Goal: Task Accomplishment & Management: Complete application form

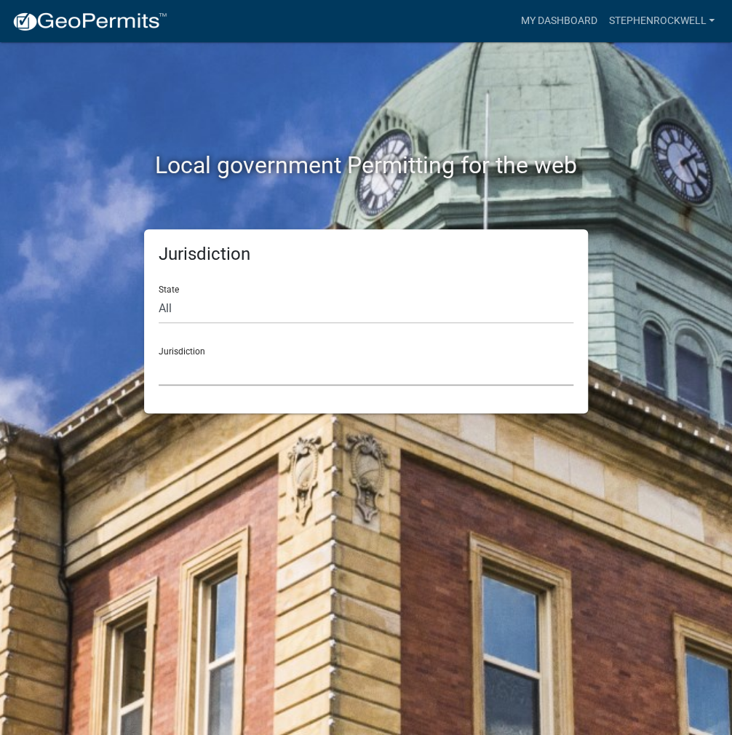
click at [257, 367] on select "[GEOGRAPHIC_DATA], [US_STATE] [GEOGRAPHIC_DATA], [US_STATE][PERSON_NAME][GEOGRA…" at bounding box center [366, 371] width 415 height 30
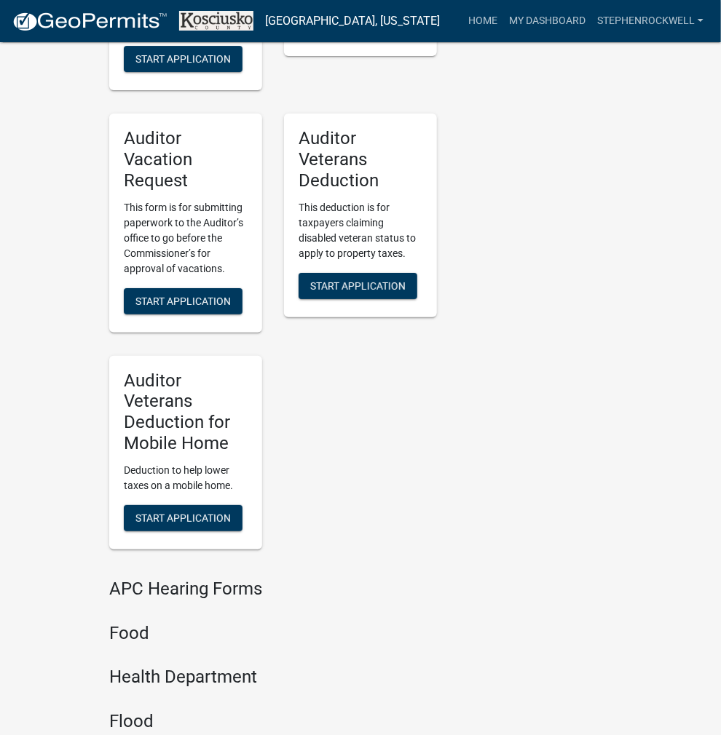
scroll to position [1770, 0]
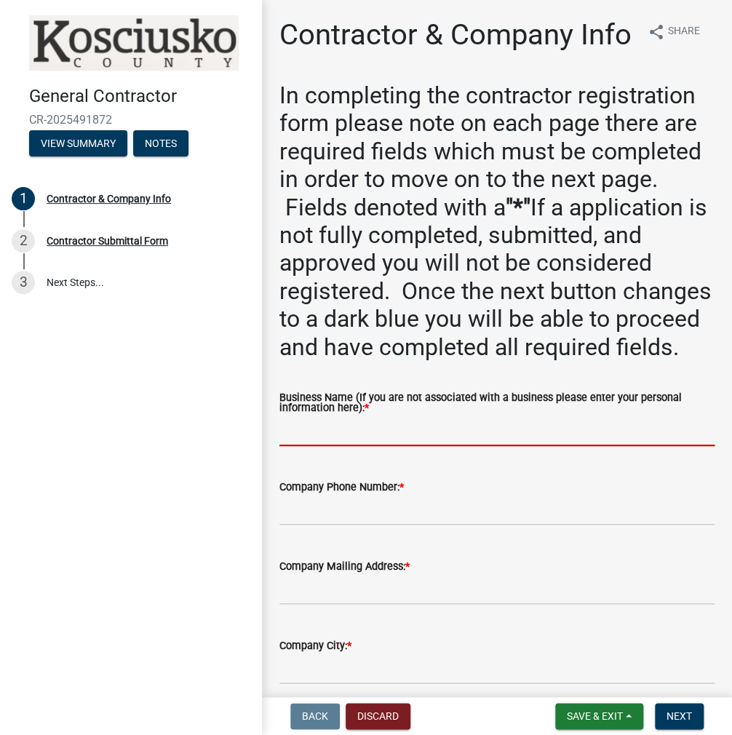
click at [339, 446] on input "Business Name (If you are not associated with a business please enter your pers…" at bounding box center [497, 431] width 435 height 30
paste input "STEPHENROCKWELL"
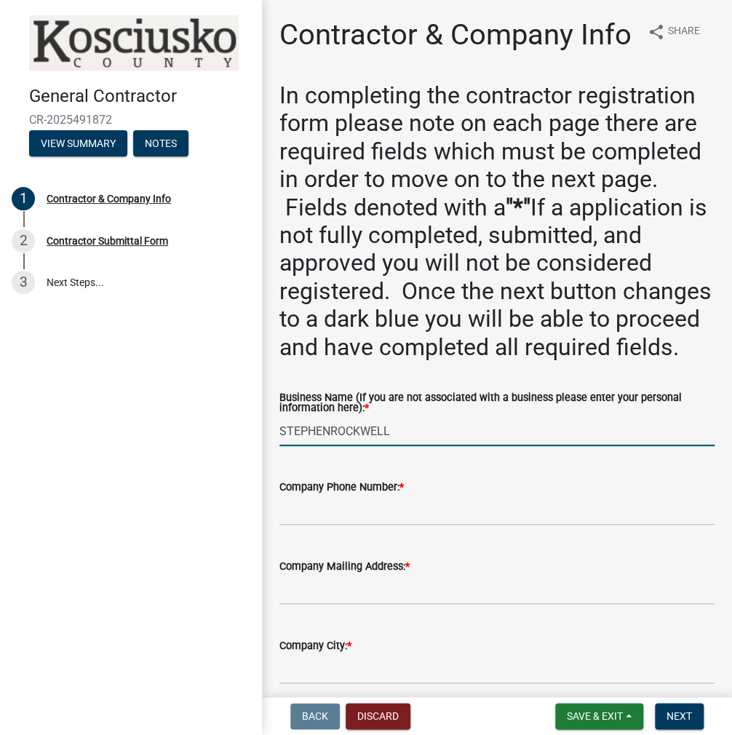
click at [333, 446] on input "STEPHENROCKWELL" at bounding box center [497, 431] width 435 height 30
type input "[PERSON_NAME]"
drag, startPoint x: 328, startPoint y: 577, endPoint x: 419, endPoint y: 569, distance: 92.1
click at [329, 526] on input "Company Phone Number: *" at bounding box center [497, 511] width 435 height 30
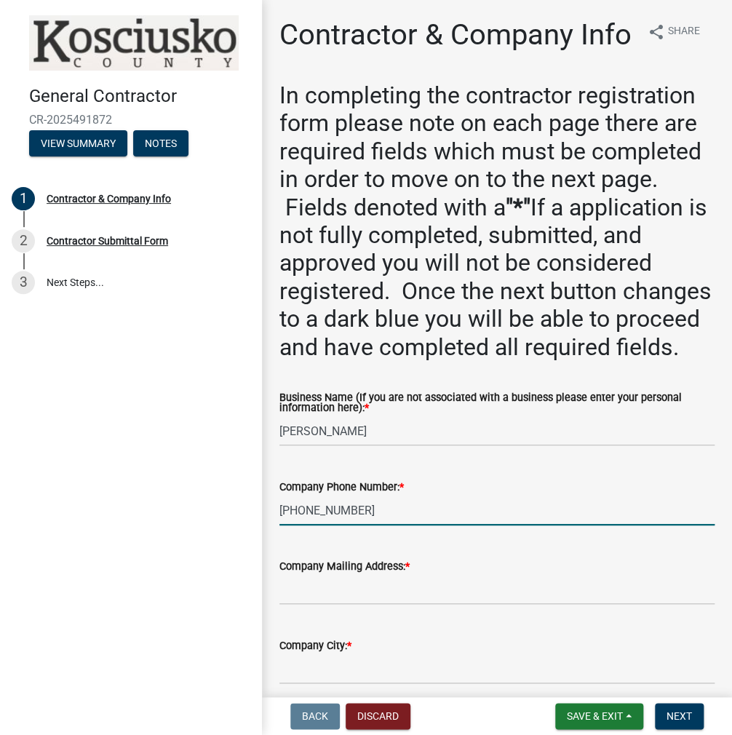
type input "[PHONE_NUMBER]"
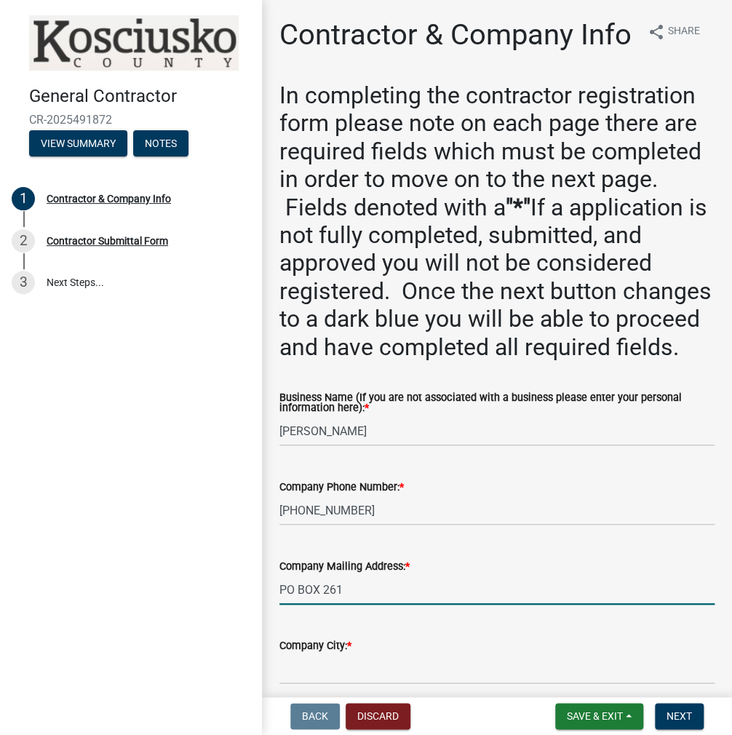
type input "PO BOX 261"
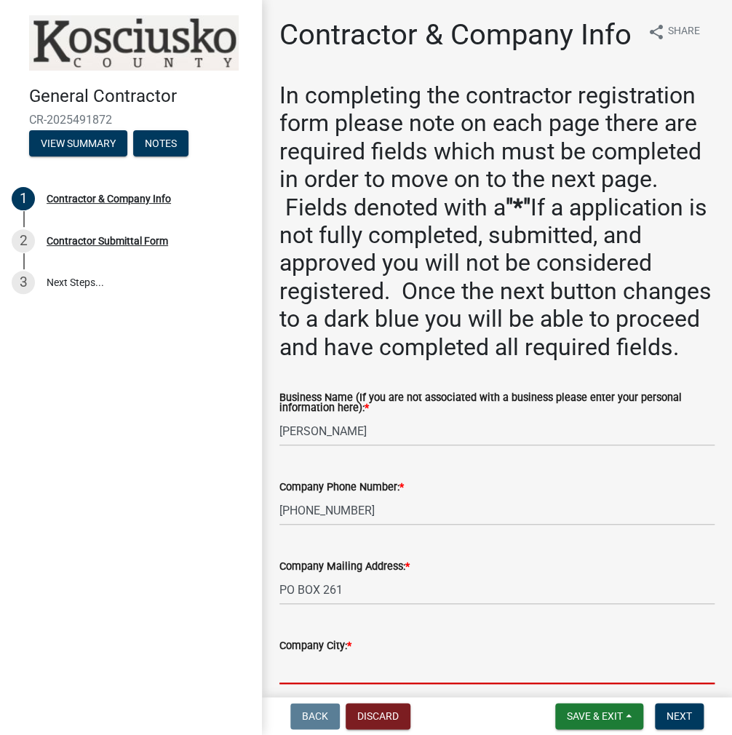
scroll to position [387, 0]
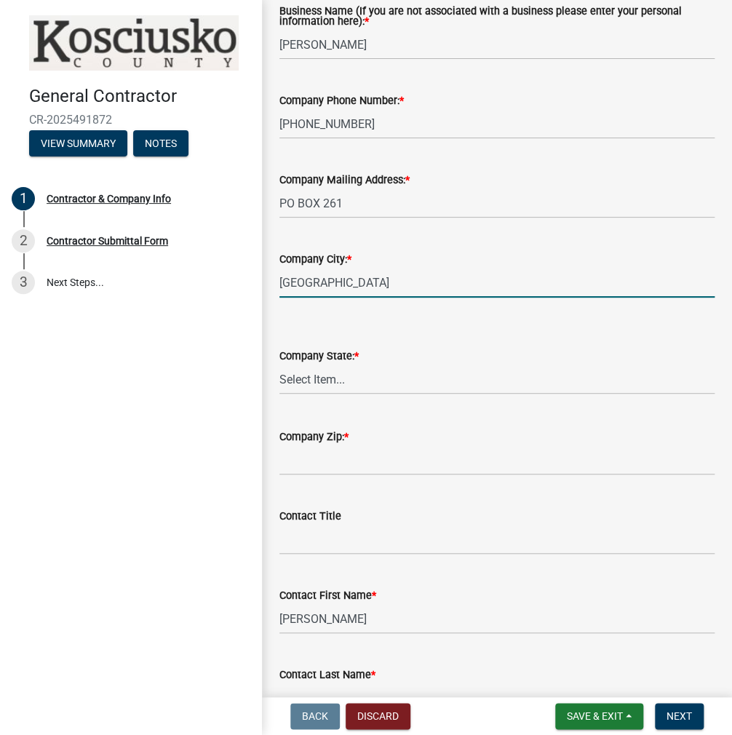
type input "[GEOGRAPHIC_DATA]"
select select "IN"
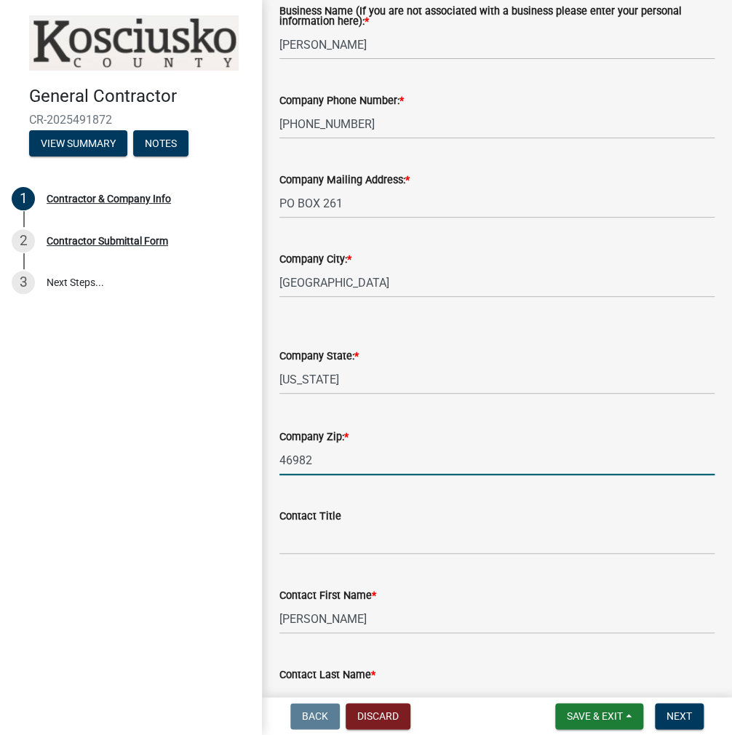
type input "46982"
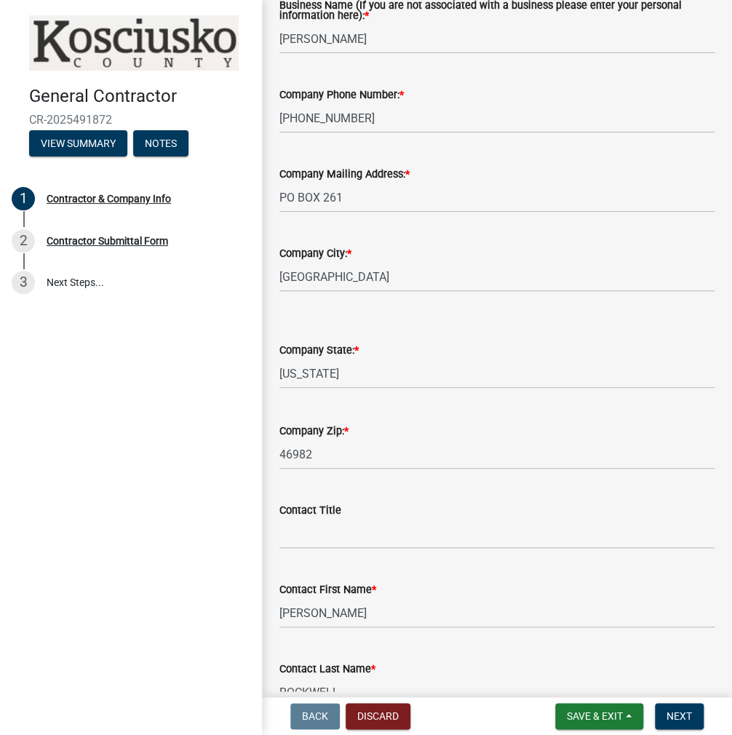
scroll to position [802, 0]
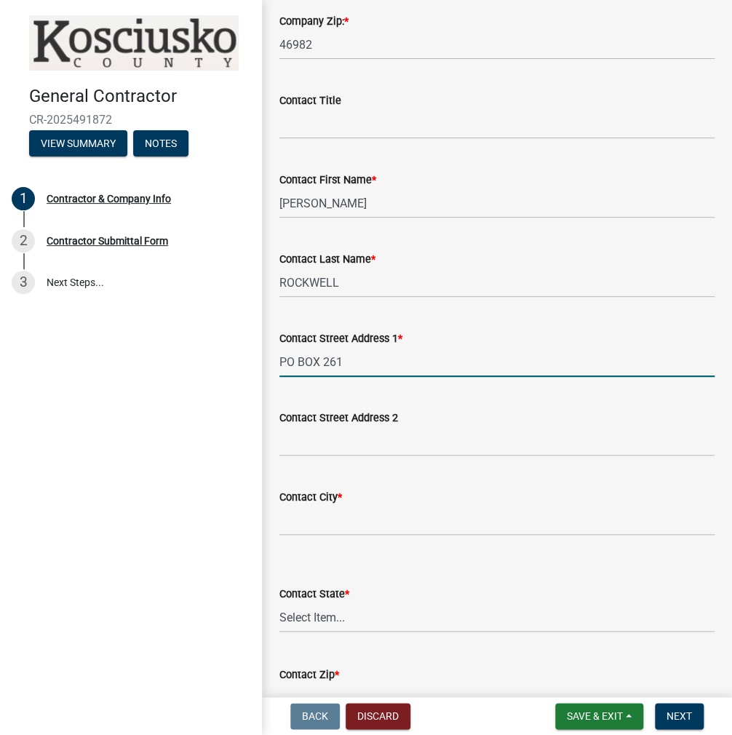
type input "PO BOX 261"
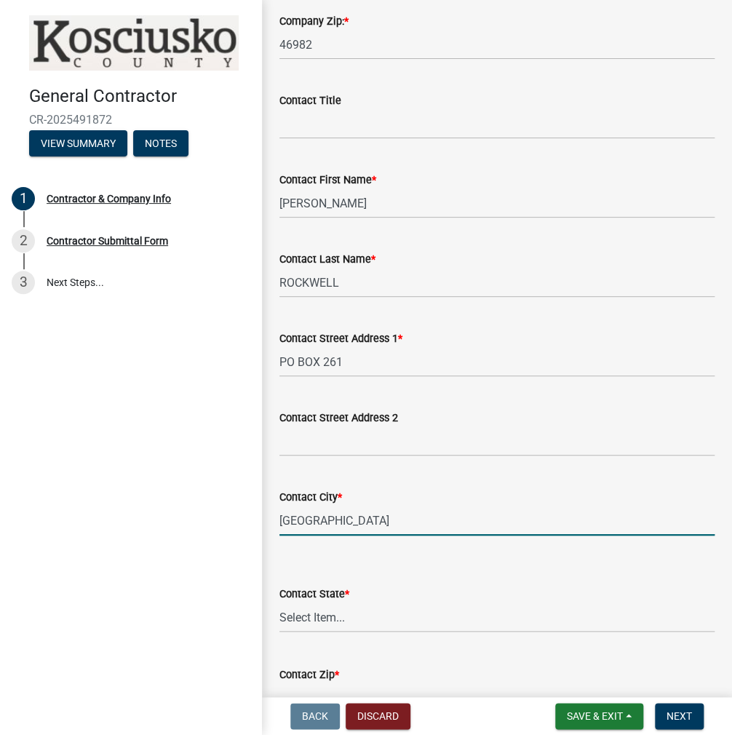
type input "[GEOGRAPHIC_DATA]"
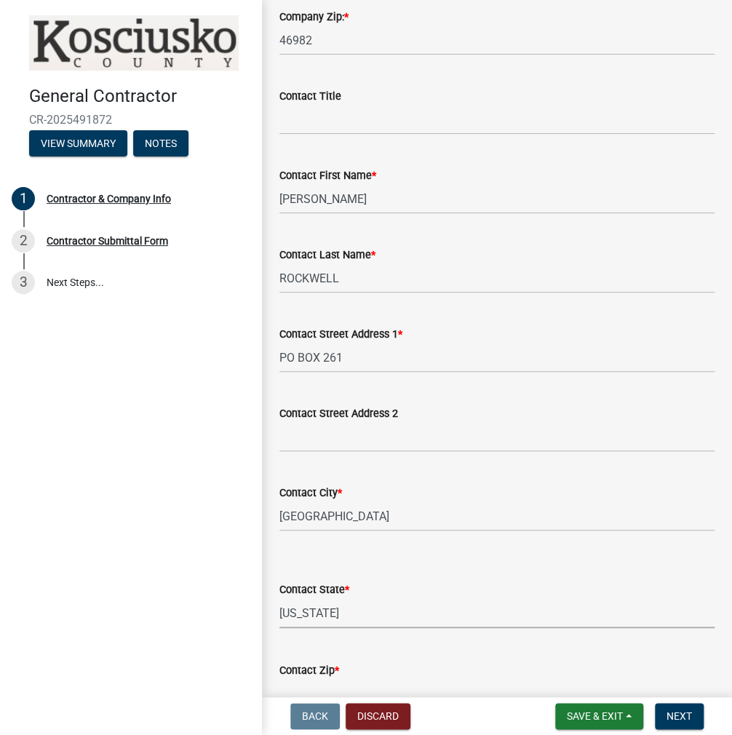
select select "IN"
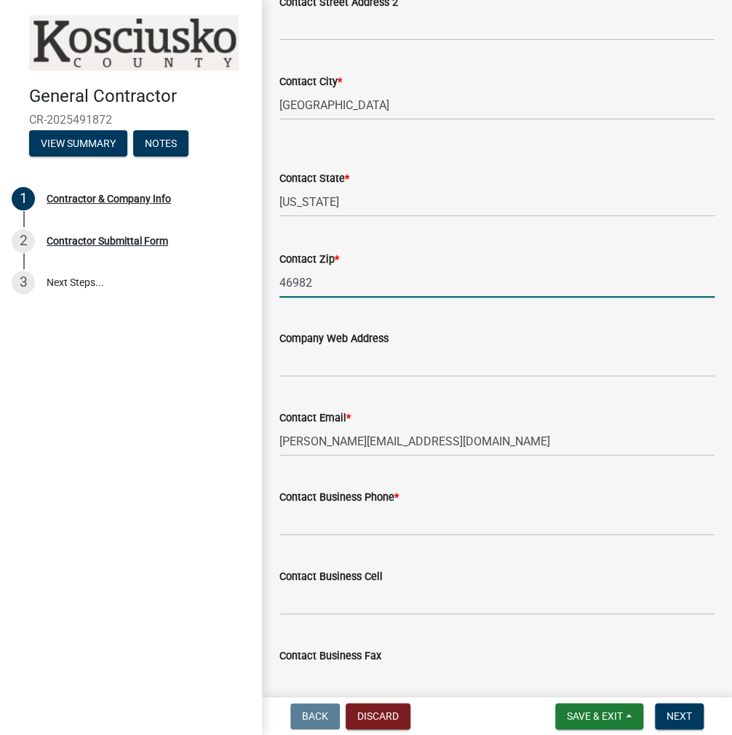
type input "46982"
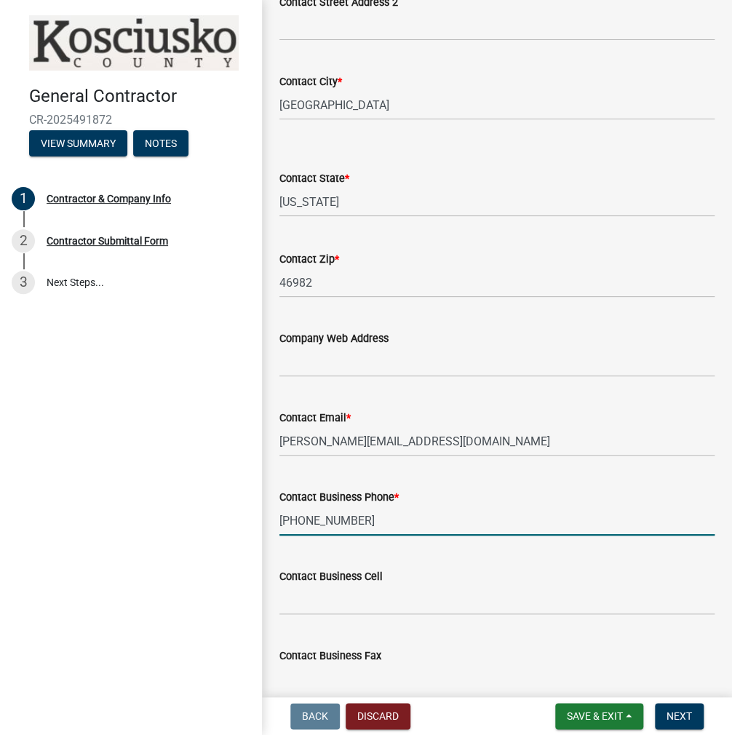
type input "[PHONE_NUMBER]"
click at [674, 703] on button "Next" at bounding box center [679, 716] width 49 height 26
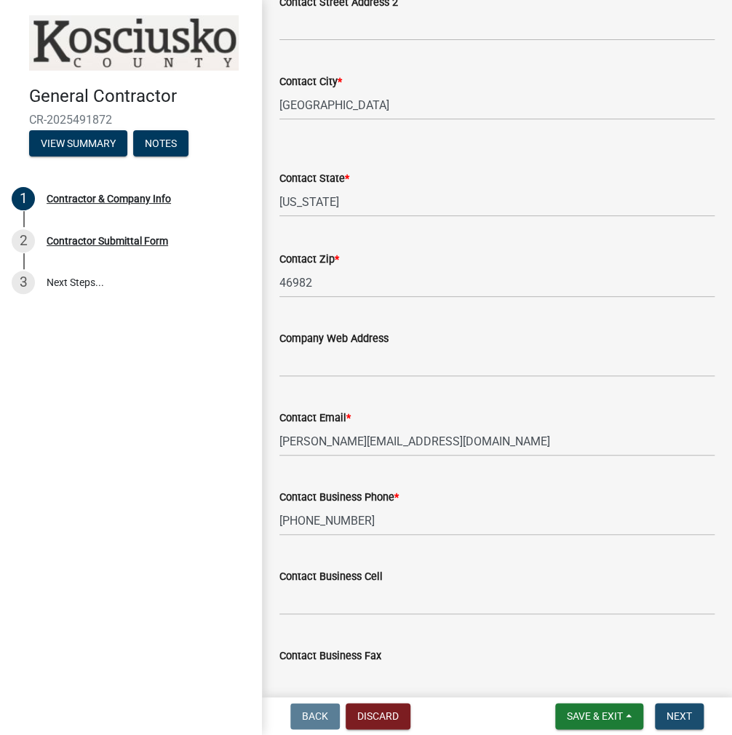
scroll to position [0, 0]
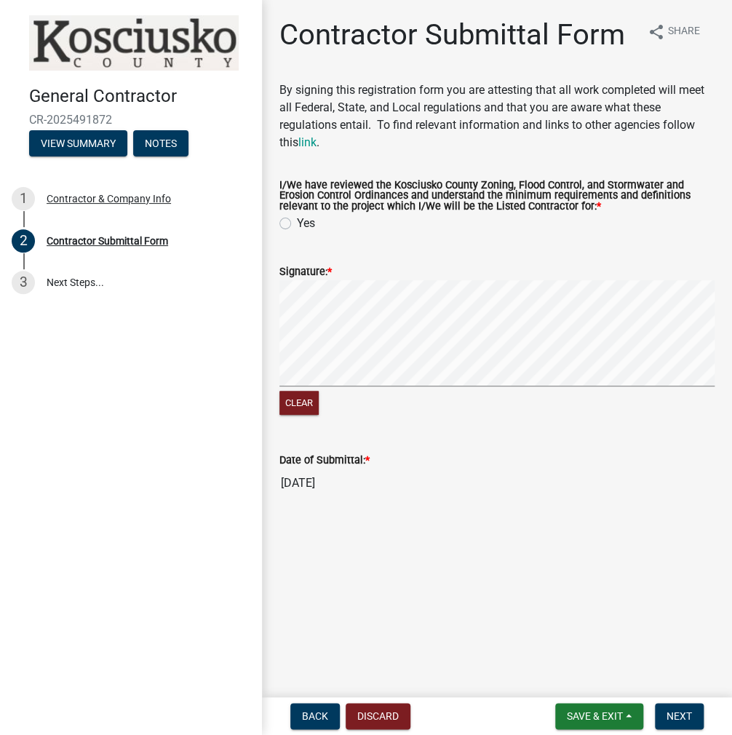
click at [297, 226] on label "Yes" at bounding box center [306, 223] width 18 height 17
click at [297, 224] on input "Yes" at bounding box center [301, 219] width 9 height 9
radio input "true"
click at [672, 715] on span "Next" at bounding box center [679, 716] width 25 height 12
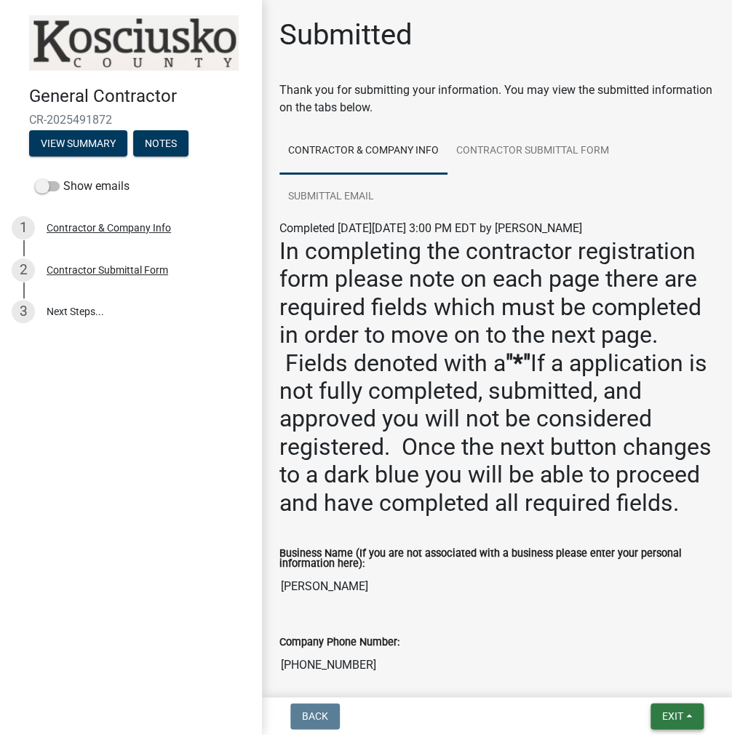
click at [669, 708] on button "Exit" at bounding box center [677, 716] width 53 height 26
click at [662, 683] on button "Save & Exit" at bounding box center [646, 678] width 116 height 35
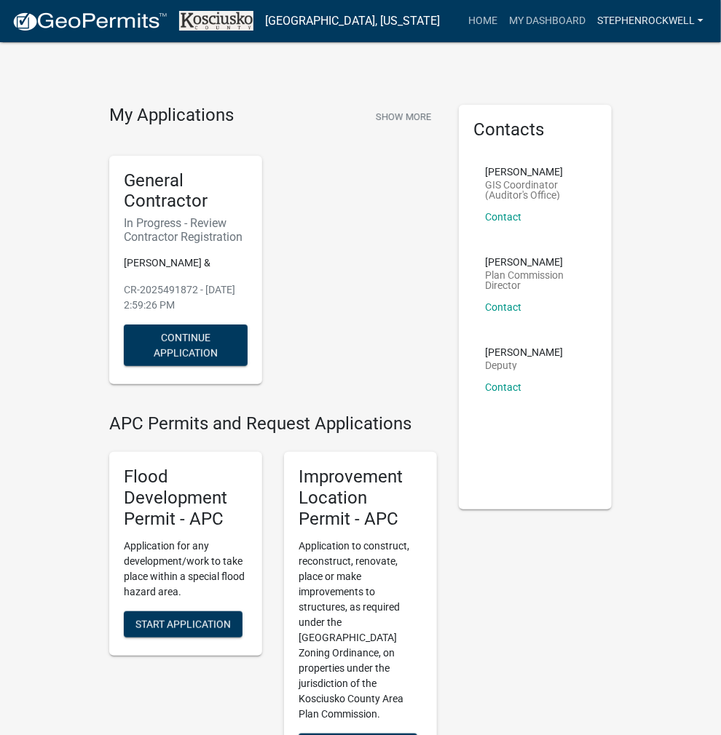
click at [657, 28] on link "STEPHENROCKWELL" at bounding box center [650, 21] width 118 height 28
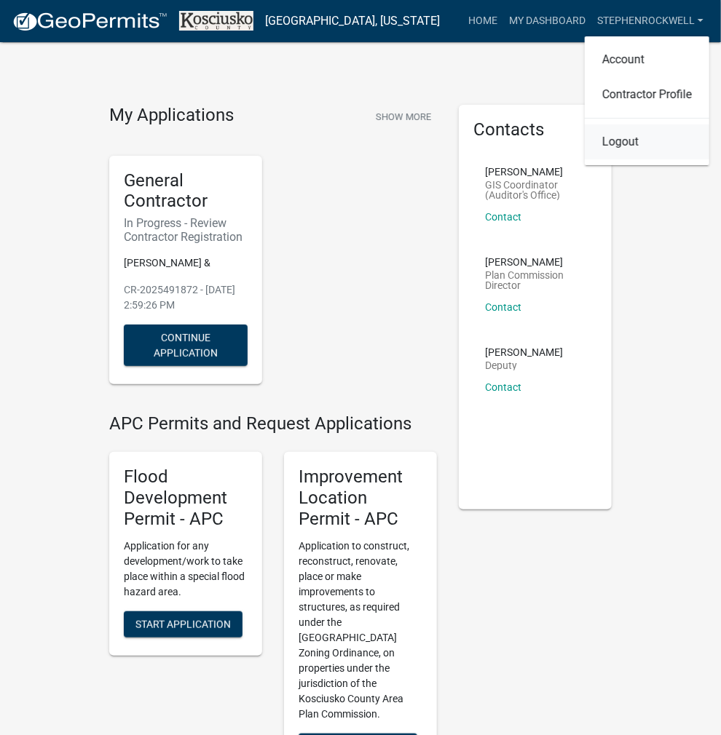
click at [620, 146] on link "Logout" at bounding box center [647, 141] width 124 height 35
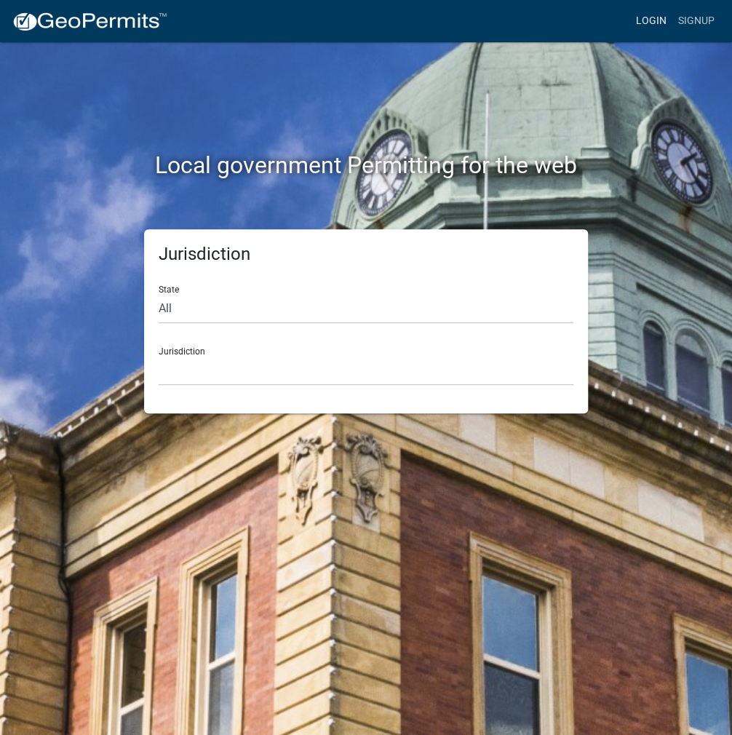
click at [656, 12] on link "Login" at bounding box center [651, 21] width 42 height 28
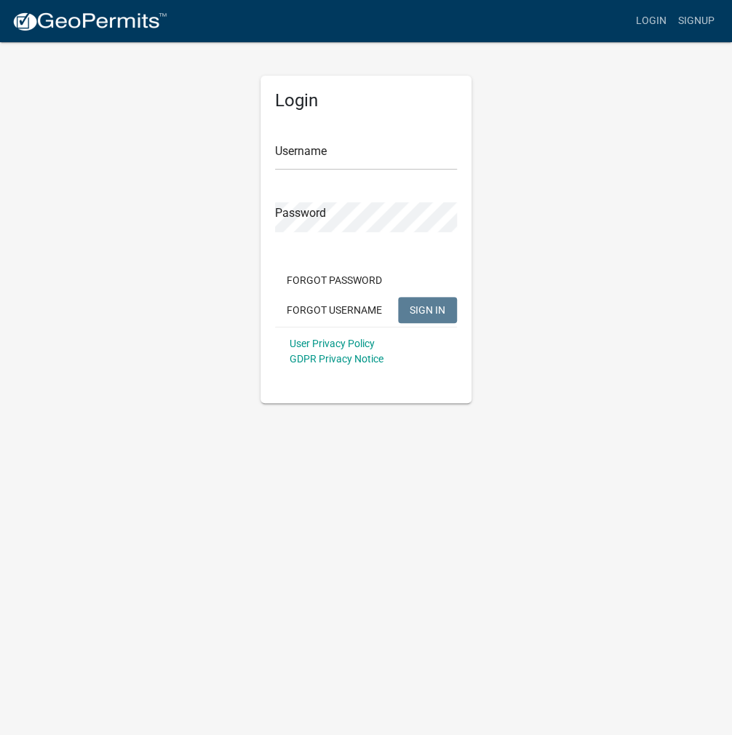
click at [273, 165] on div "Login Username Password Forgot Password Forgot Username SIGN IN User Privacy Po…" at bounding box center [366, 240] width 211 height 328
click at [311, 152] on input "Username" at bounding box center [366, 155] width 182 height 30
type input "kosplanning"
click at [398, 297] on button "SIGN IN" at bounding box center [427, 310] width 59 height 26
